Goal: Information Seeking & Learning: Learn about a topic

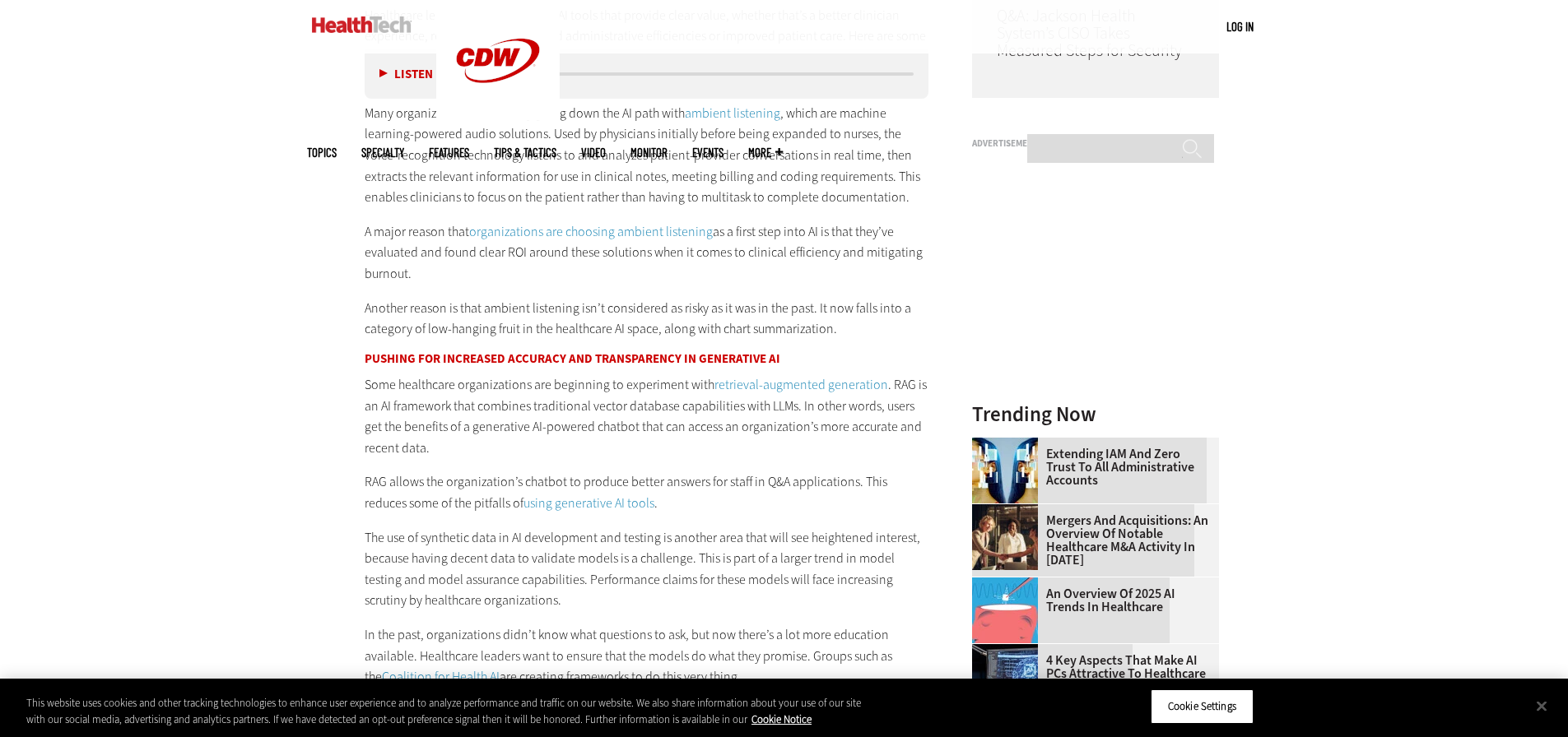
scroll to position [1672, 0]
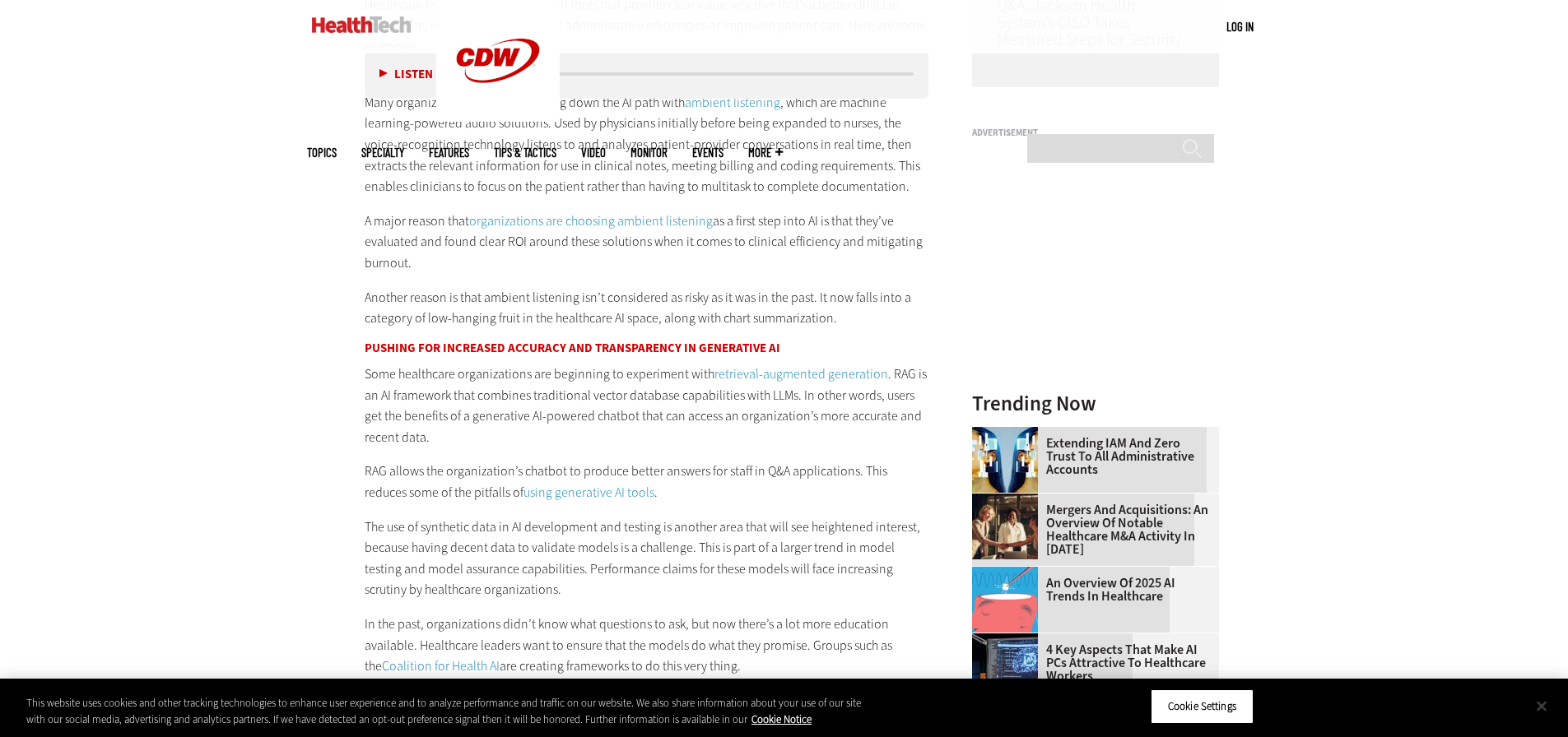
click at [1550, 708] on button "Close" at bounding box center [1542, 706] width 36 height 36
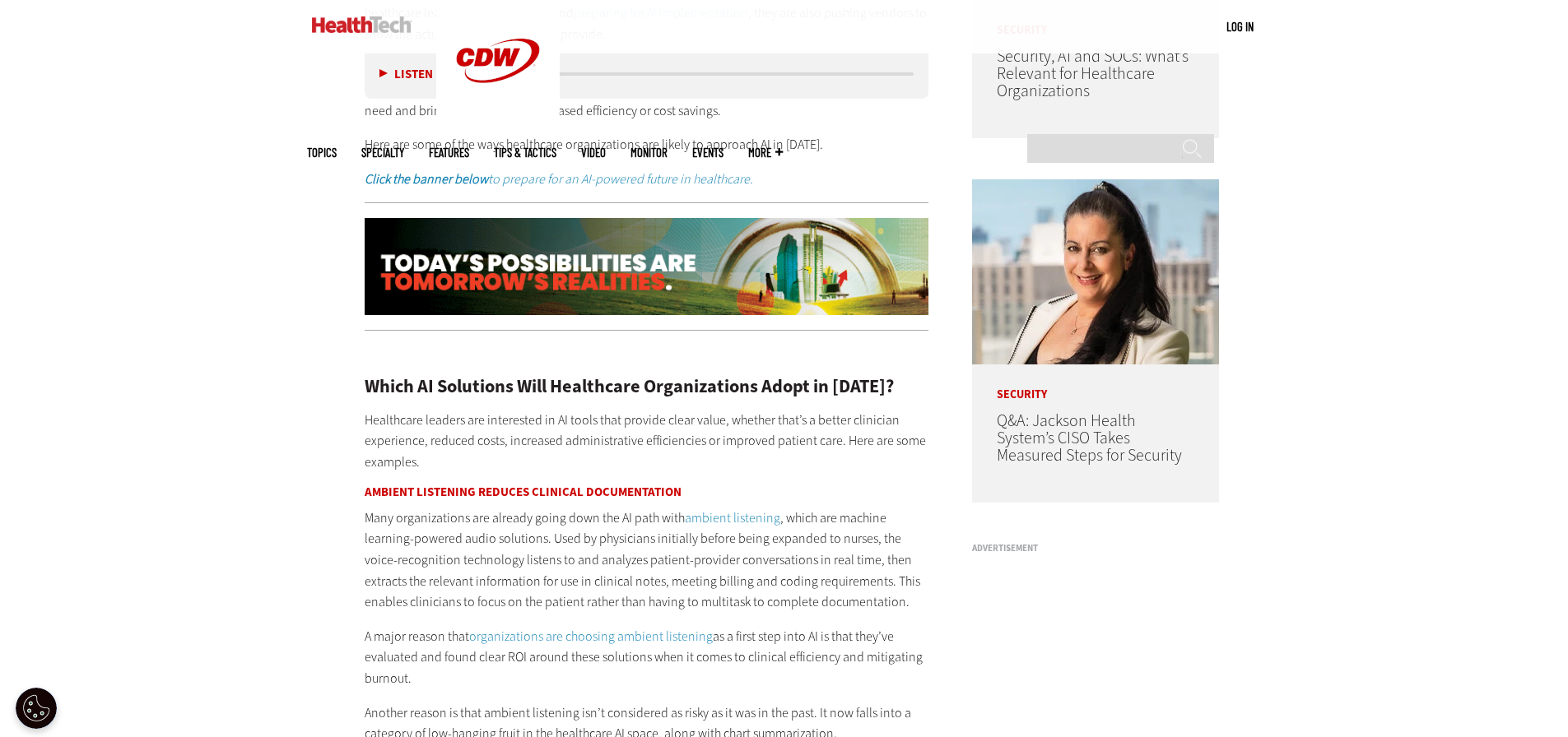
scroll to position [1262, 0]
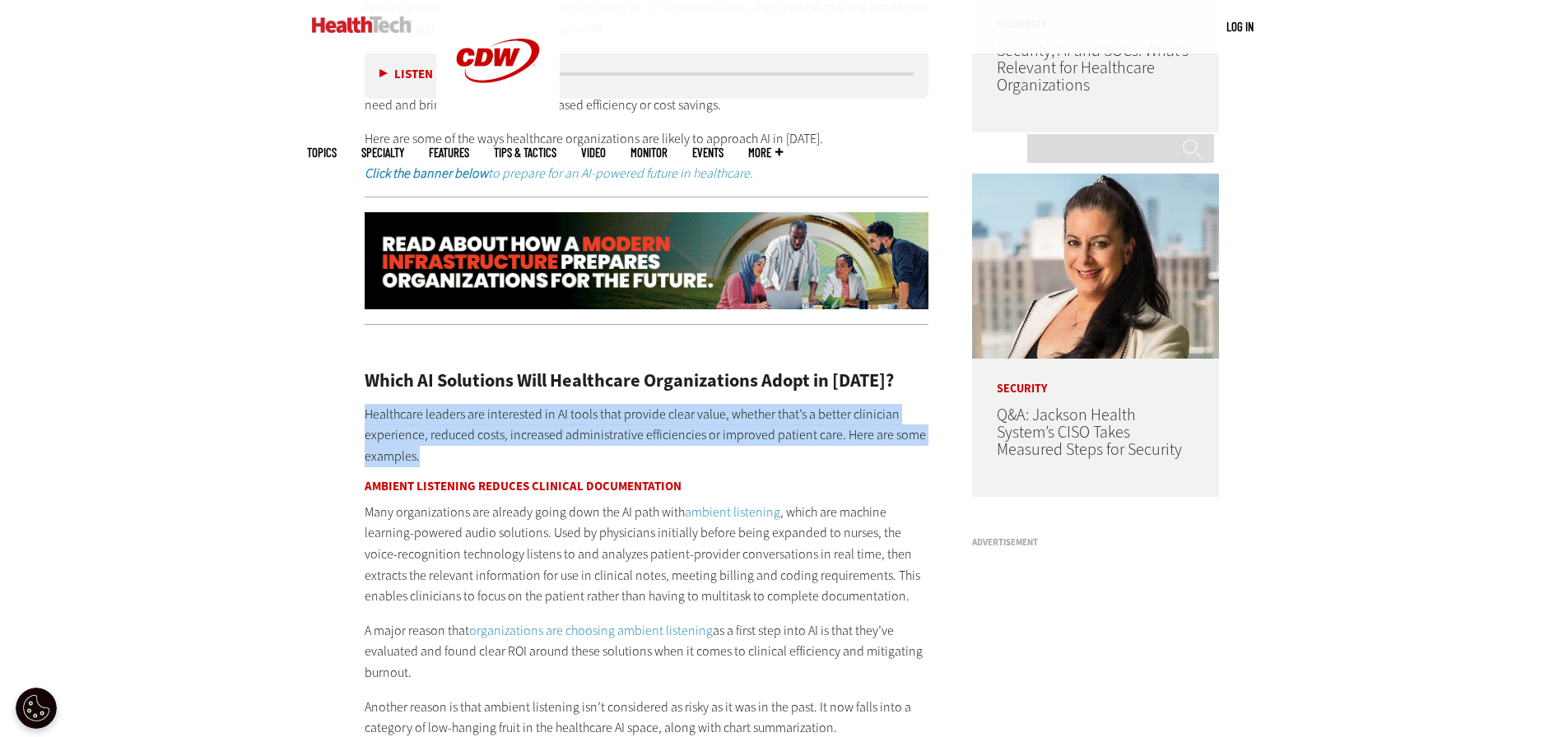
drag, startPoint x: 438, startPoint y: 456, endPoint x: 368, endPoint y: 413, distance: 82.2
click at [368, 413] on p "Healthcare leaders are interested in AI tools that provide clear value, whether…" at bounding box center [646, 435] width 564 height 63
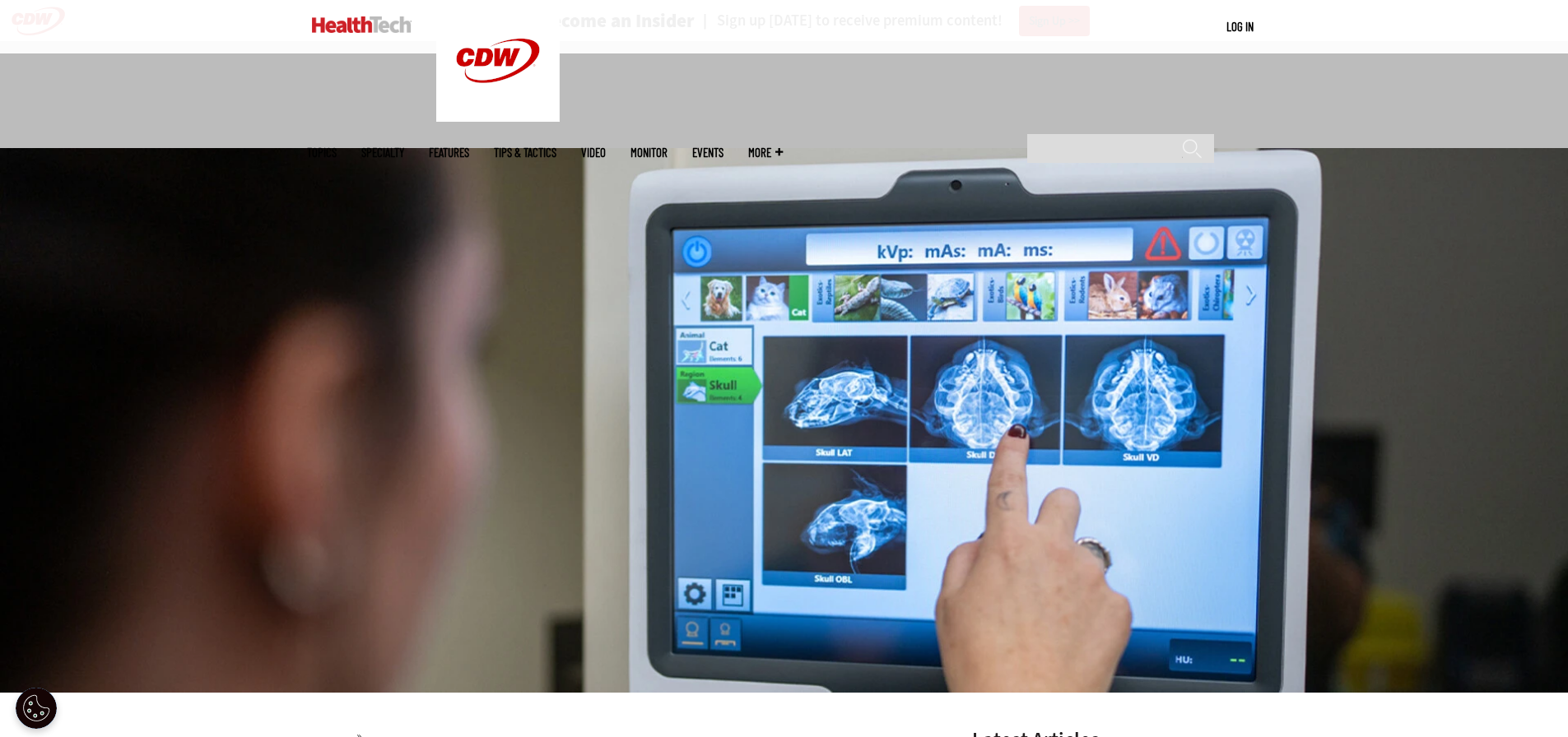
drag, startPoint x: 1571, startPoint y: 98, endPoint x: 1255, endPoint y: 15, distance: 326.7
